Goal: Task Accomplishment & Management: Manage account settings

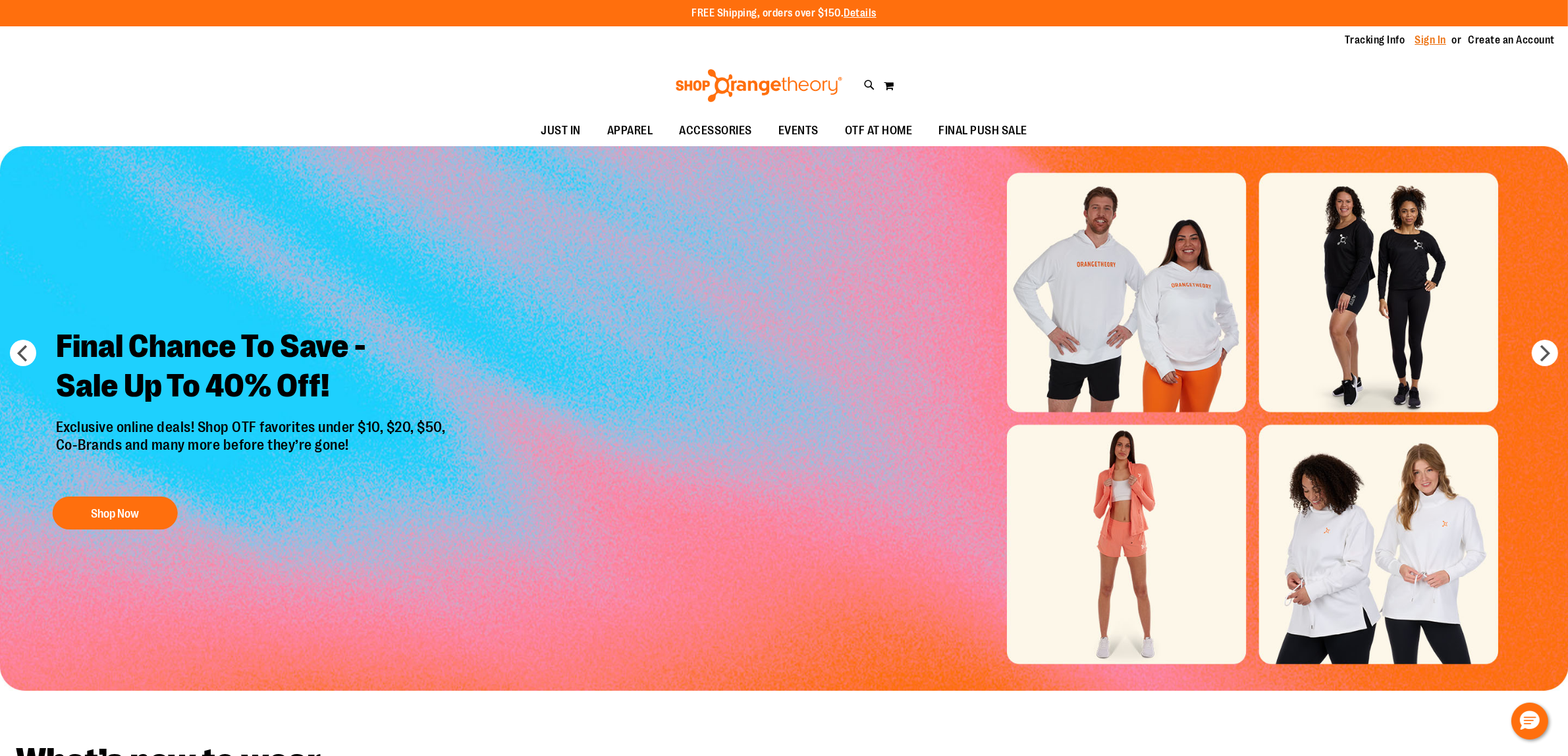
type input "**********"
click at [1427, 37] on link "Sign In" at bounding box center [1431, 39] width 32 height 14
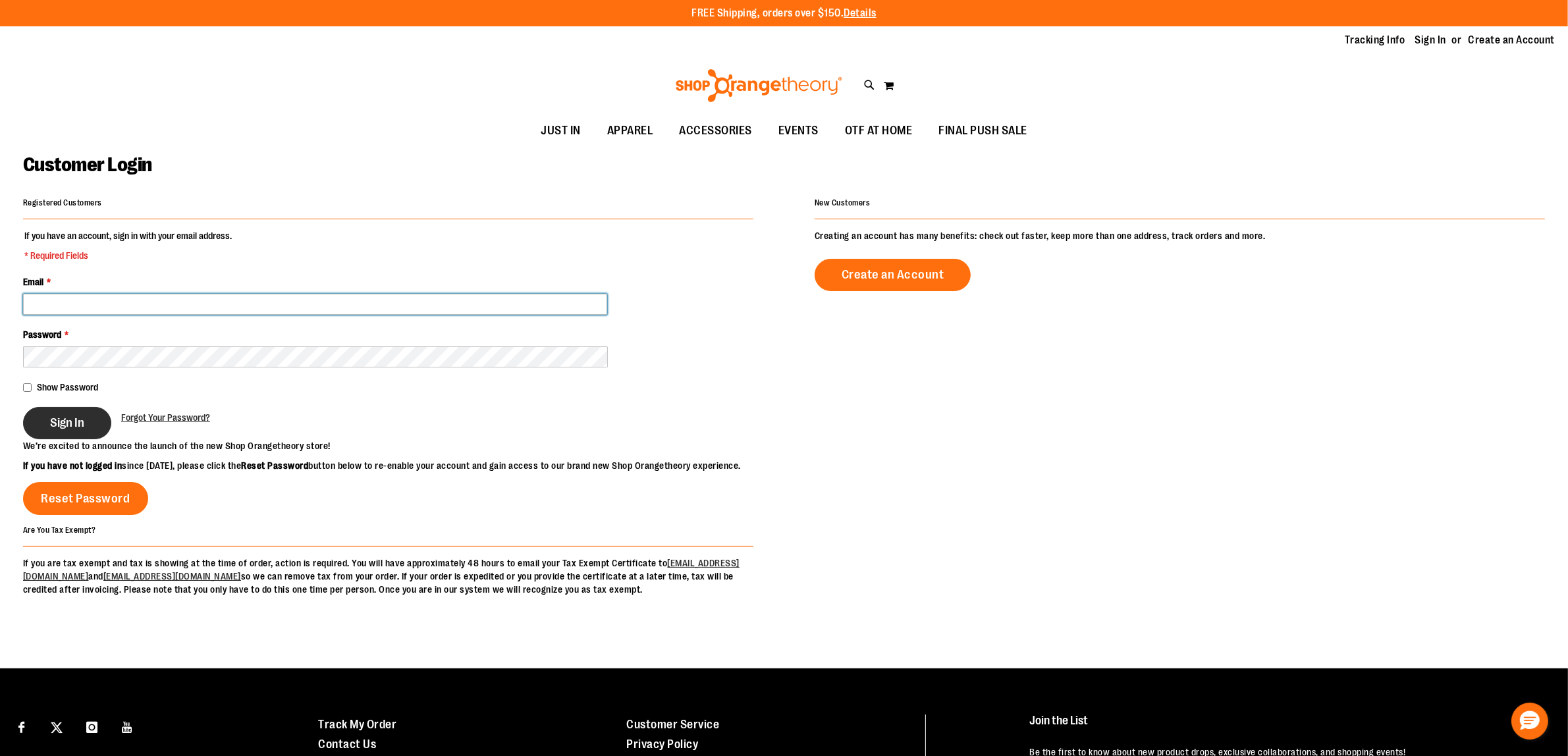
type input "**********"
click at [44, 427] on button "Sign In" at bounding box center [67, 422] width 89 height 32
